Goal: Information Seeking & Learning: Learn about a topic

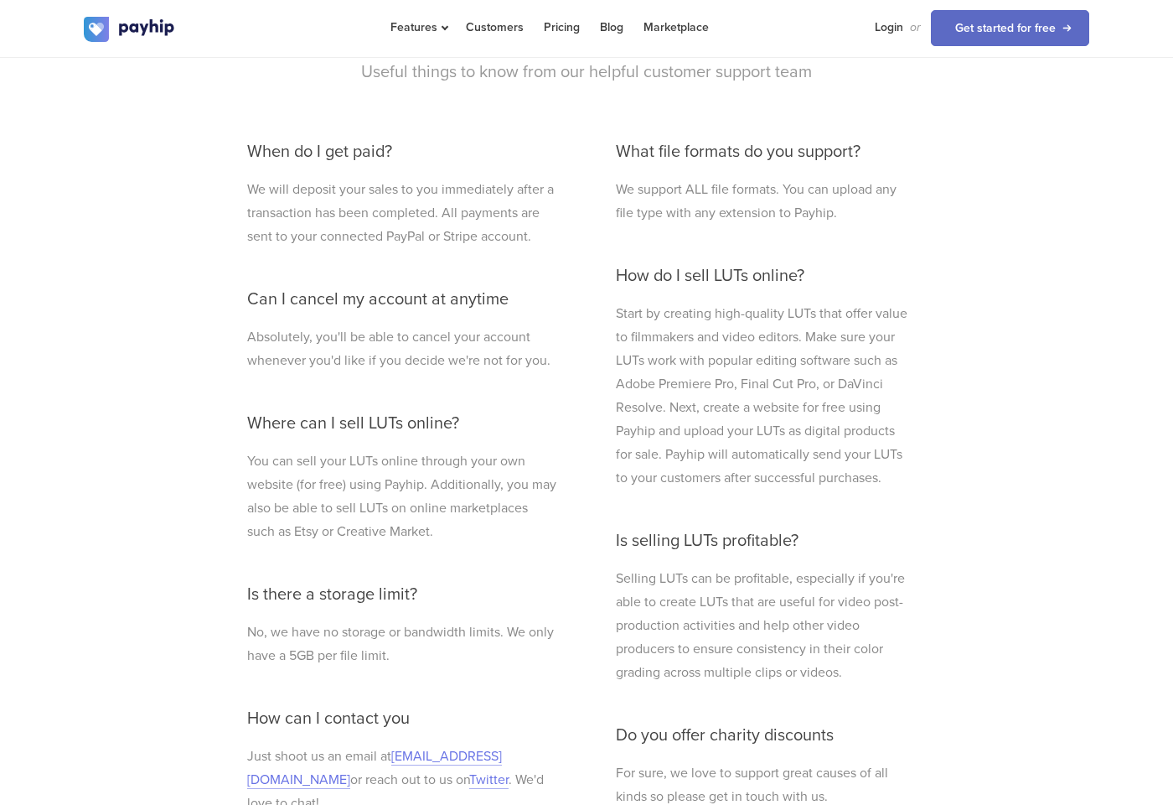
click at [733, 288] on div "What file formats do you support? We support ALL file formats. You can upload a…" at bounding box center [764, 594] width 320 height 937
drag, startPoint x: 825, startPoint y: 278, endPoint x: 614, endPoint y: 267, distance: 211.5
click at [614, 267] on div "What file formats do you support? We support ALL file formats. You can upload a…" at bounding box center [764, 594] width 320 height 937
copy h3 "How do I sell LUTs online?"
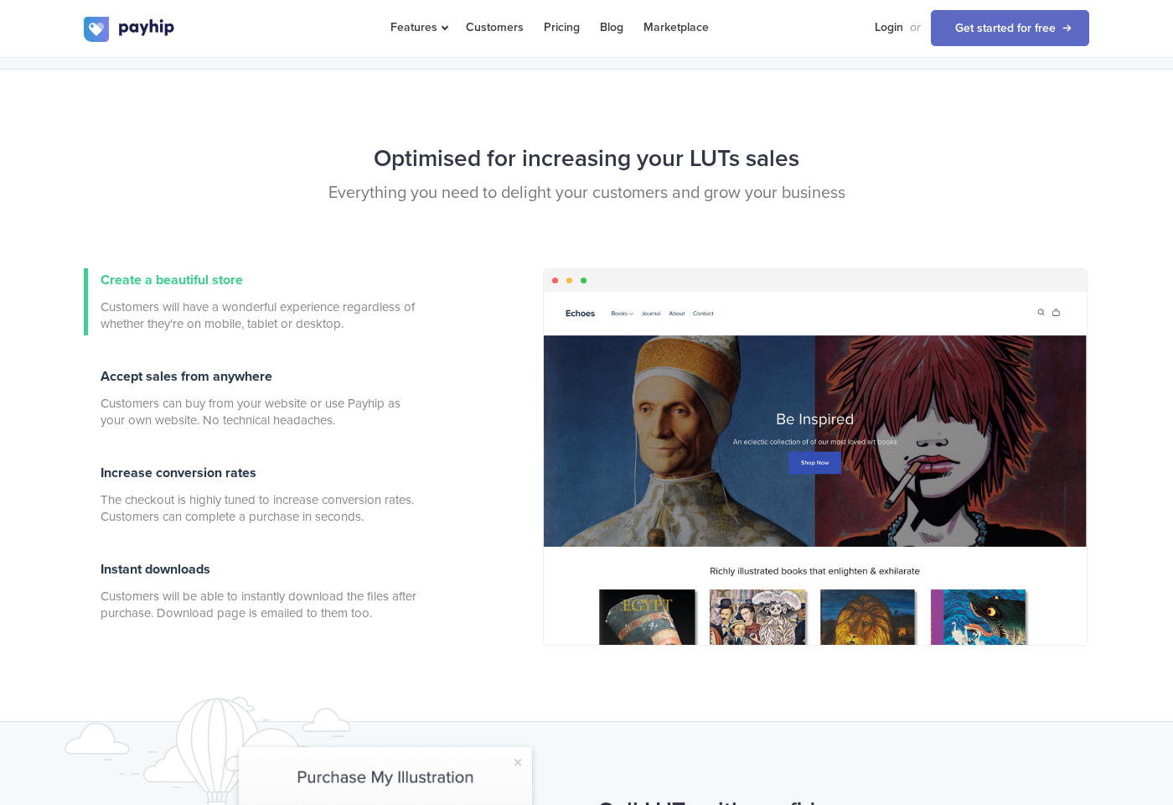
scroll to position [400, 0]
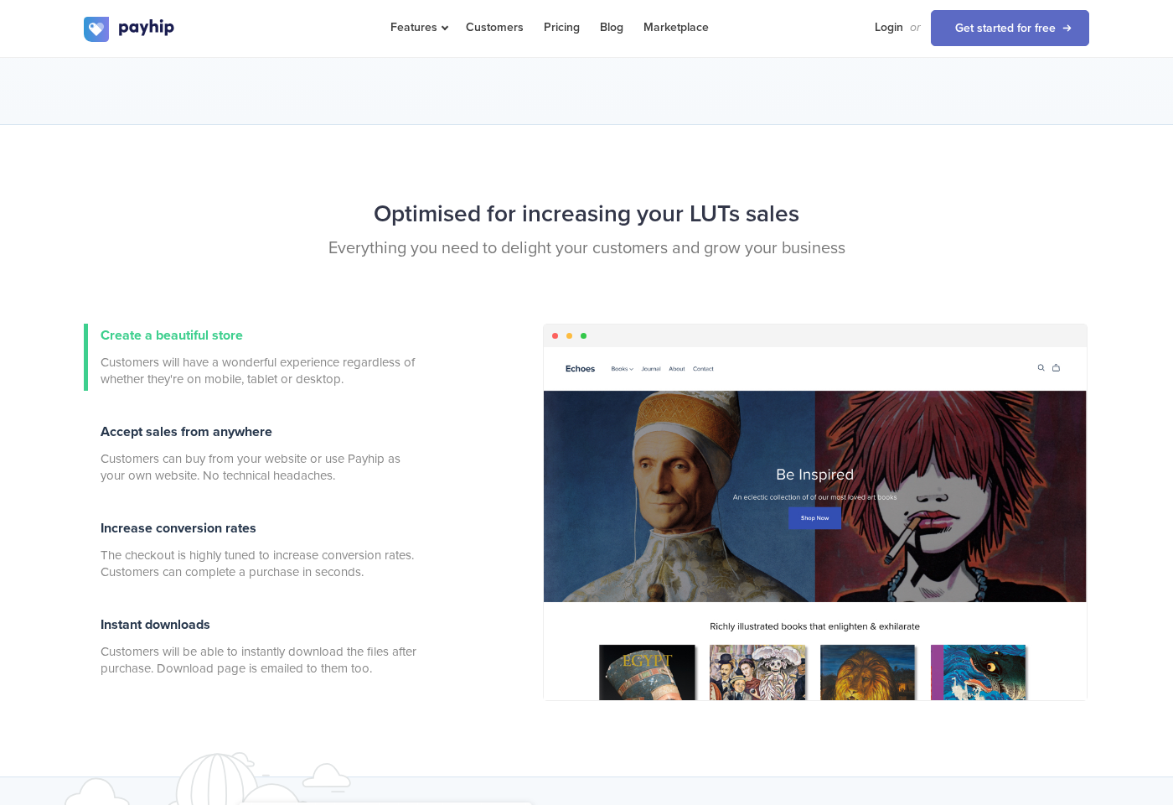
drag, startPoint x: 731, startPoint y: 365, endPoint x: 710, endPoint y: 479, distance: 115.9
click at [710, 479] on div at bounding box center [815, 523] width 543 height 353
drag, startPoint x: 733, startPoint y: 472, endPoint x: 826, endPoint y: 536, distance: 113.2
click at [826, 536] on div at bounding box center [815, 523] width 543 height 353
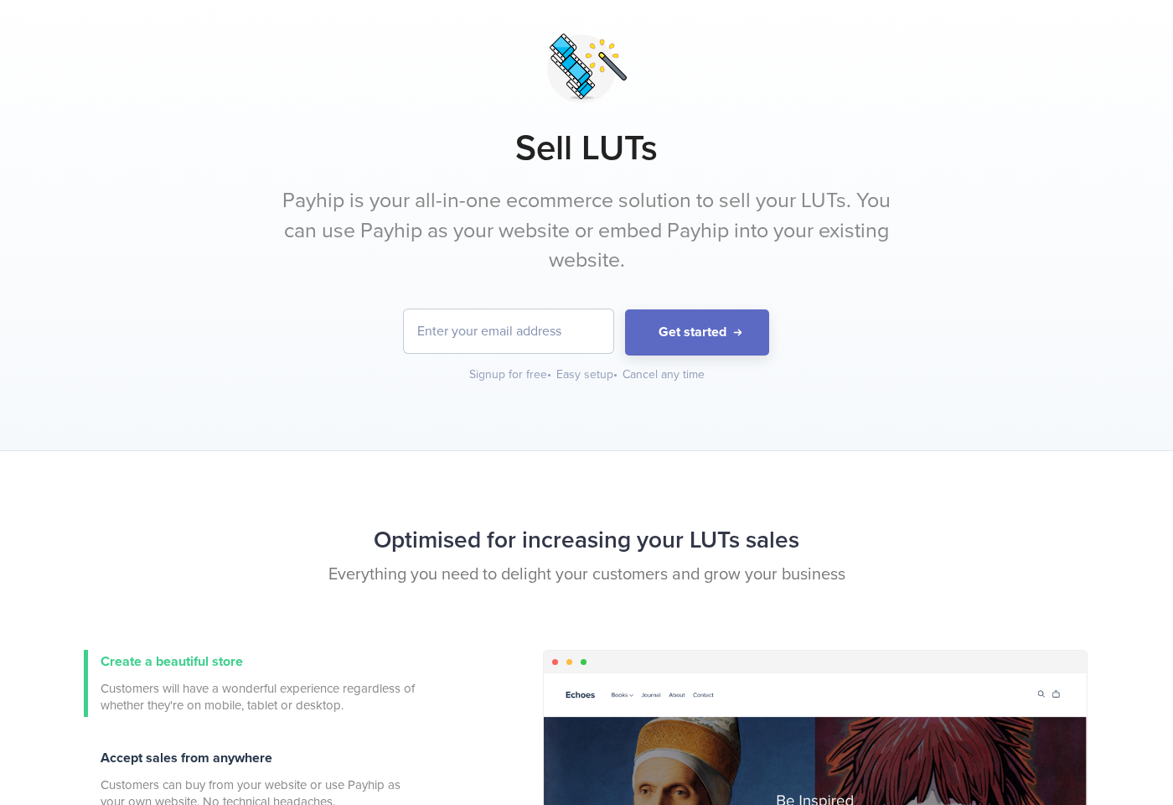
scroll to position [0, 0]
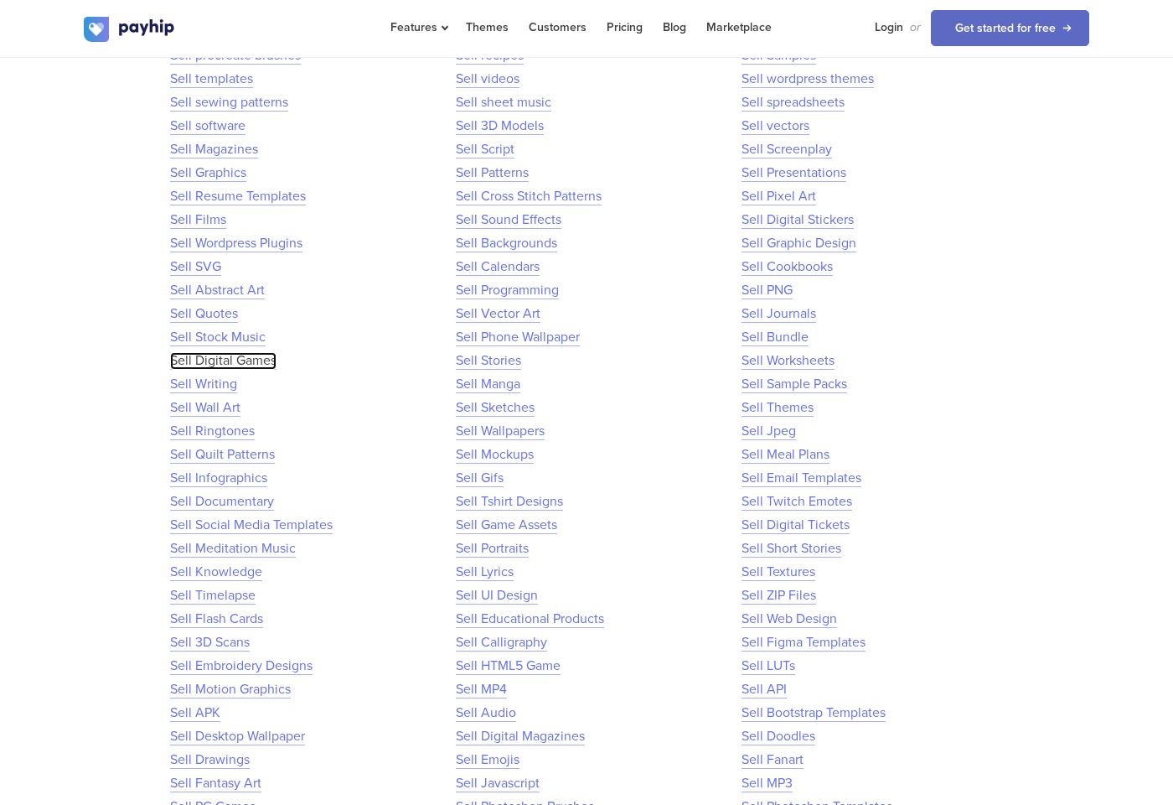
click at [218, 363] on link "Sell Digital Games" at bounding box center [223, 361] width 106 height 18
click at [200, 220] on link "Sell Films" at bounding box center [198, 220] width 56 height 18
click at [246, 246] on link "Sell Wordpress Plugins" at bounding box center [236, 244] width 132 height 18
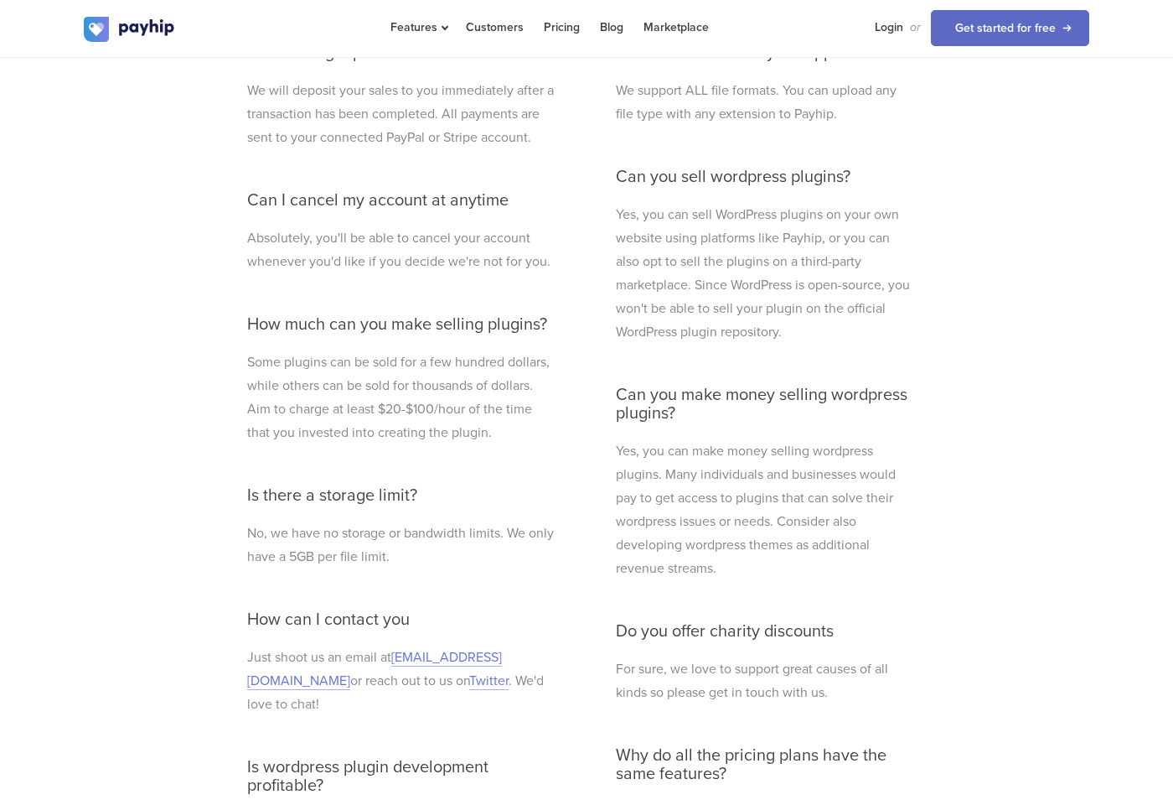
scroll to position [4500, 0]
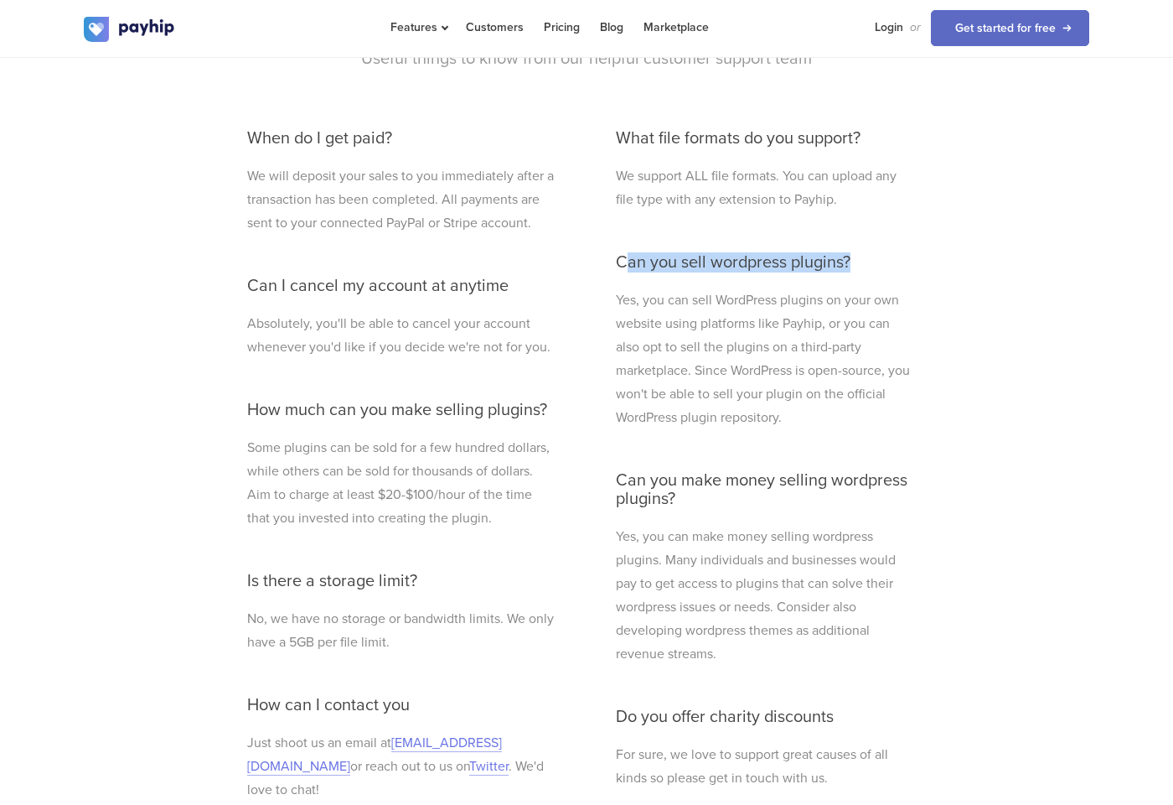
drag, startPoint x: 869, startPoint y: 262, endPoint x: 623, endPoint y: 252, distance: 246.6
click at [623, 253] on h3 "Can you sell wordpress plugins?" at bounding box center [763, 262] width 295 height 18
click at [653, 417] on p "Yes, you can sell WordPress plugins on your own website using platforms like Pa…" at bounding box center [763, 358] width 295 height 141
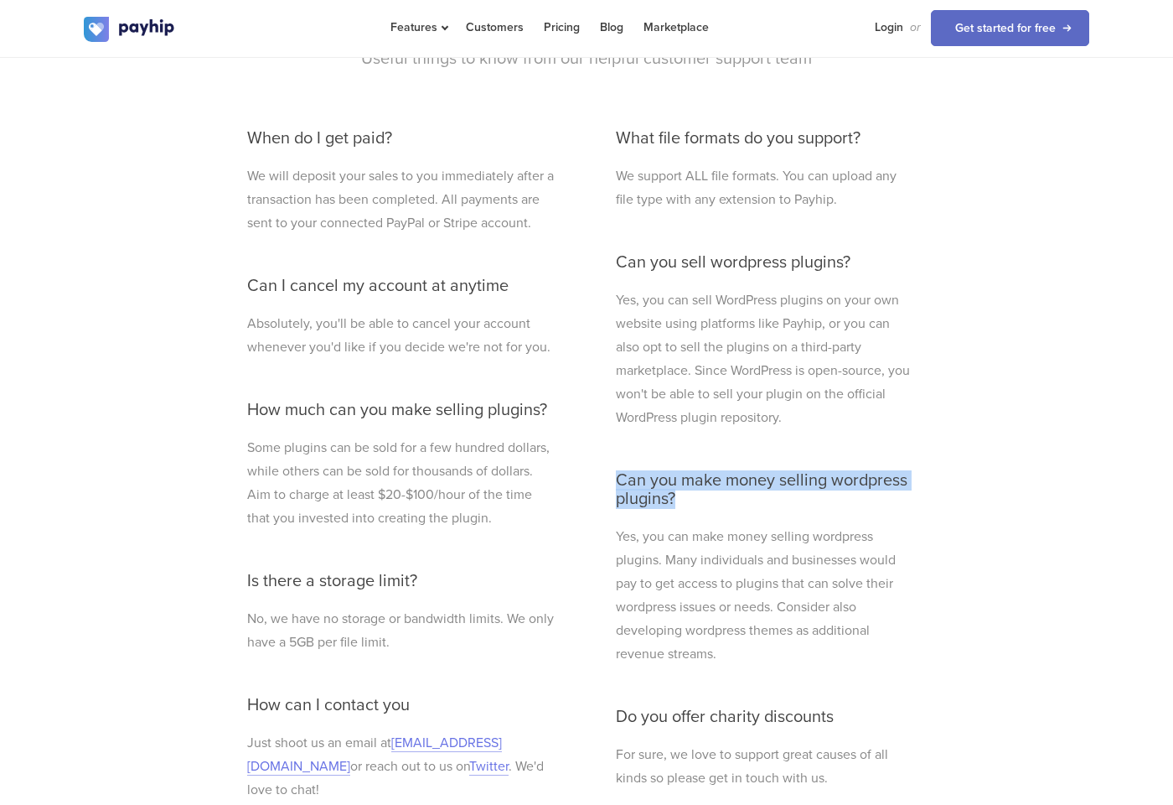
drag, startPoint x: 690, startPoint y: 503, endPoint x: 619, endPoint y: 473, distance: 76.6
click at [619, 473] on h3 "Can you make money selling wordpress plugins?" at bounding box center [763, 489] width 295 height 37
copy h3 "Can you make money selling wordpress plugins?"
click at [412, 426] on div "When do I get paid? We will deposit your sales to you immediately after a trans…" at bounding box center [402, 584] width 335 height 944
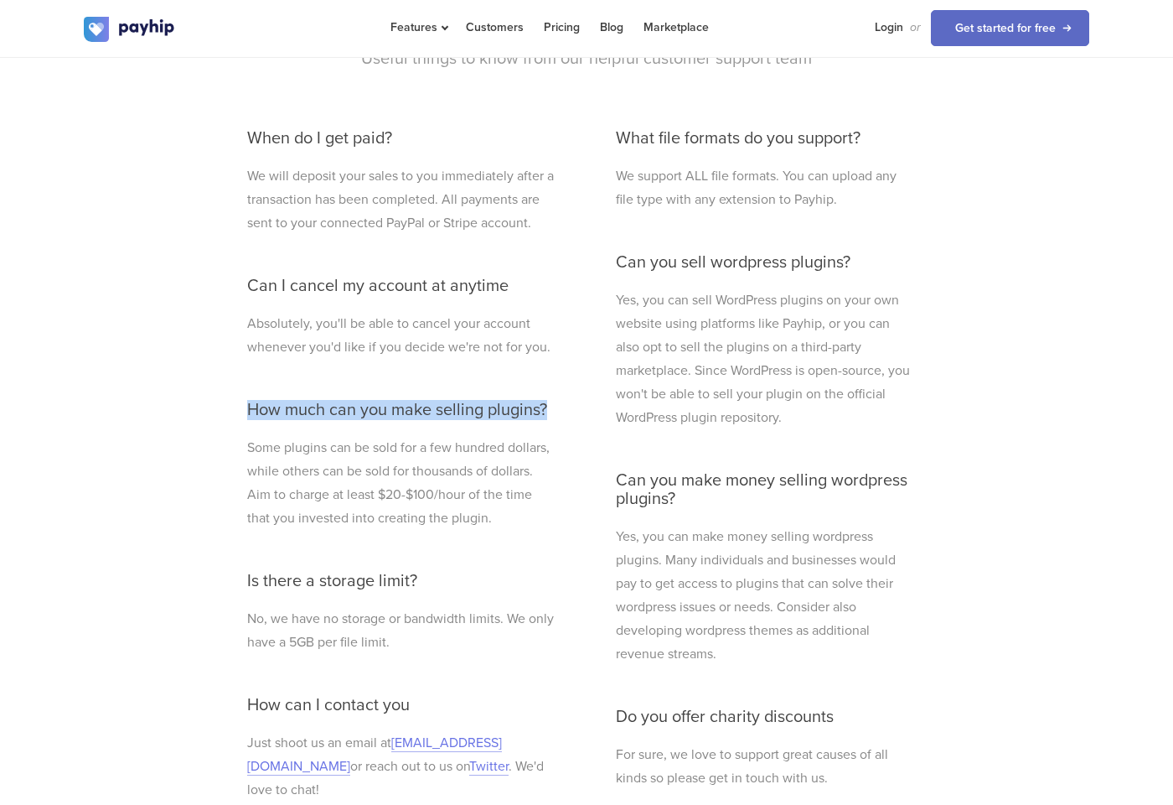
drag, startPoint x: 551, startPoint y: 409, endPoint x: 247, endPoint y: 408, distance: 303.4
click at [247, 408] on h3 "How much can you make selling plugins?" at bounding box center [402, 410] width 310 height 18
copy h3 "How much can you make selling plugins?"
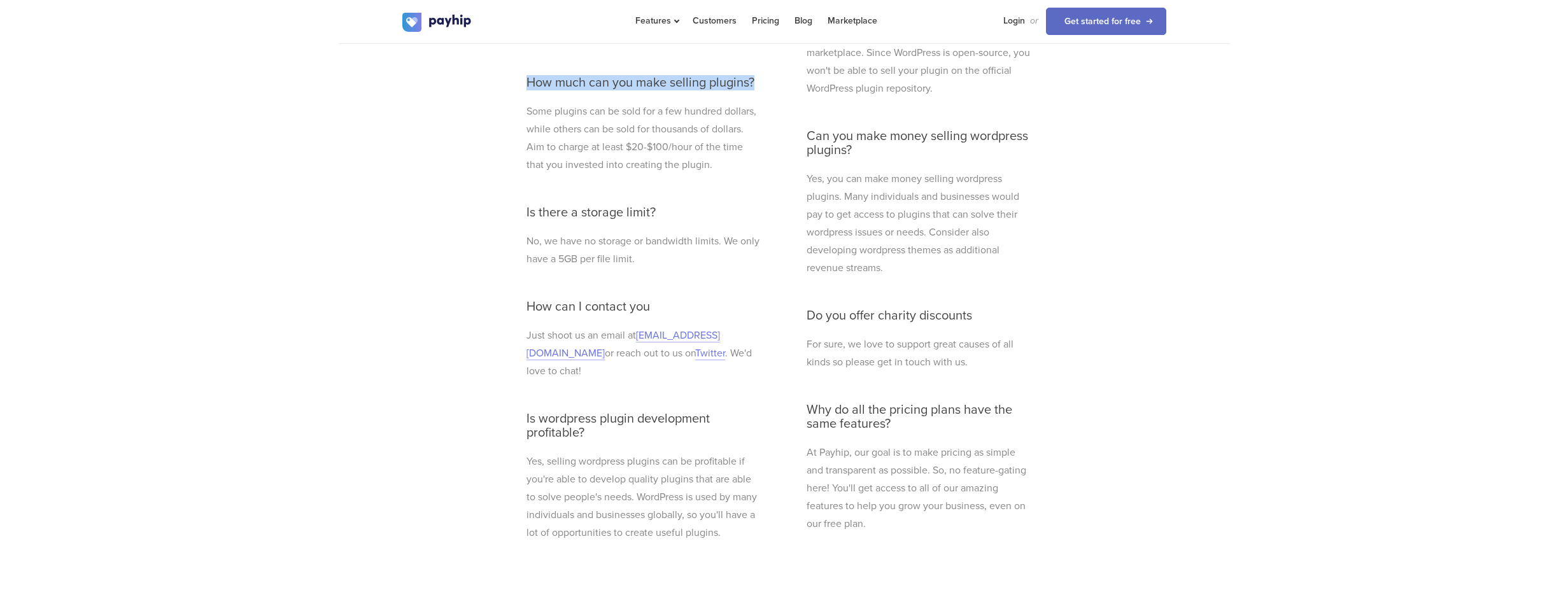
scroll to position [3663, 0]
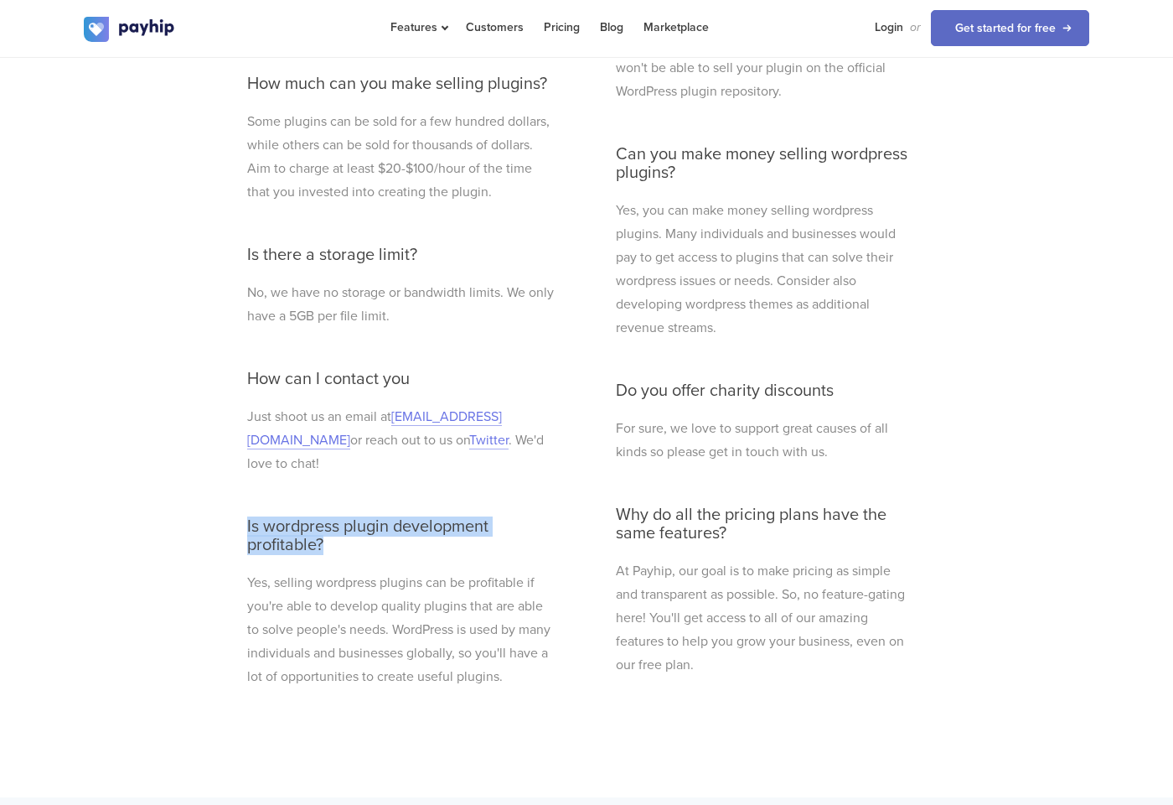
drag, startPoint x: 349, startPoint y: 520, endPoint x: 228, endPoint y: 498, distance: 122.7
click at [227, 498] on div "Frequently asked questions Useful things to know from our helpful customer supp…" at bounding box center [587, 203] width 1006 height 1054
copy h3 "Is wordpress plugin development profitable?"
click at [402, 594] on p "Yes, selling wordpress plugins can be profitable if you're able to develop qual…" at bounding box center [402, 629] width 310 height 117
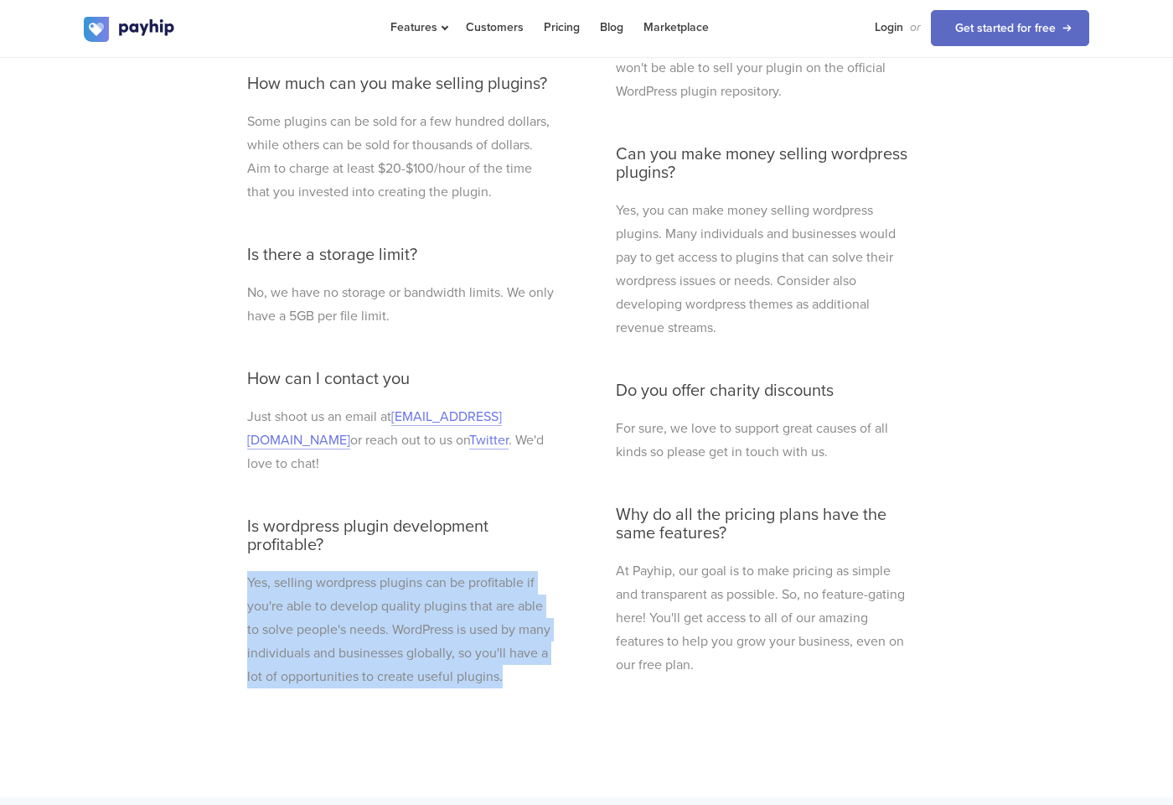
drag, startPoint x: 239, startPoint y: 557, endPoint x: 526, endPoint y: 674, distance: 309.8
click at [526, 674] on div "When do I get paid? We will deposit your sales to you immediately after a trans…" at bounding box center [402, 258] width 335 height 944
copy p "Yes, selling wordpress plugins can be profitable if you're able to develop qual…"
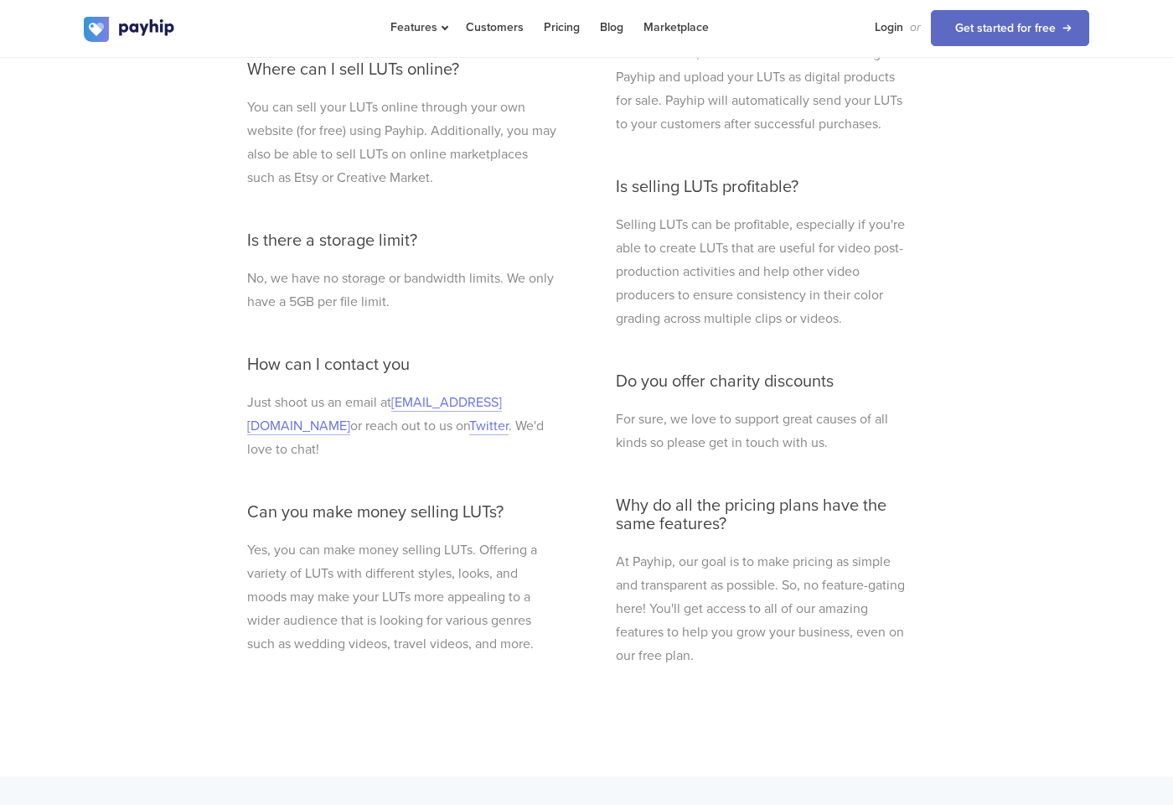
scroll to position [4872, 0]
